Goal: Information Seeking & Learning: Learn about a topic

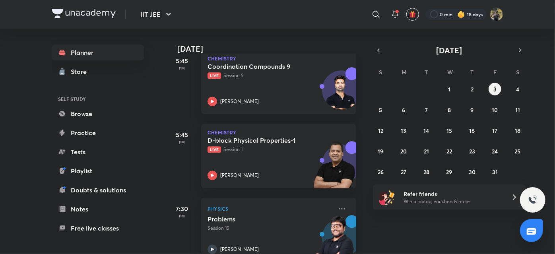
scroll to position [938, 0]
click at [266, 154] on div "D-block Physical Properties-1 Live Session 1 [PERSON_NAME]" at bounding box center [270, 158] width 125 height 44
